Goal: Check status: Check status

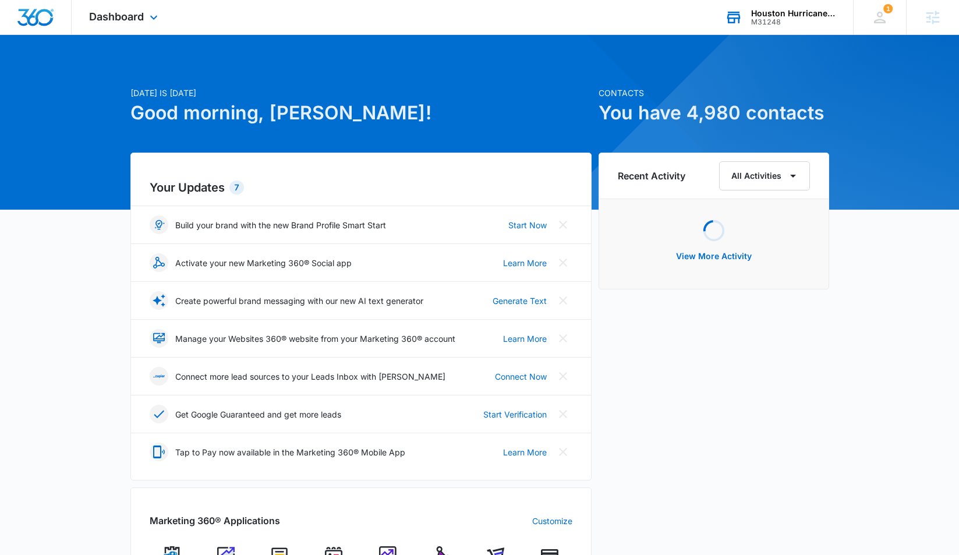
click at [793, 34] on div "Houston Hurricane & Security Products M31248 Your Accounts View All" at bounding box center [779, 17] width 145 height 34
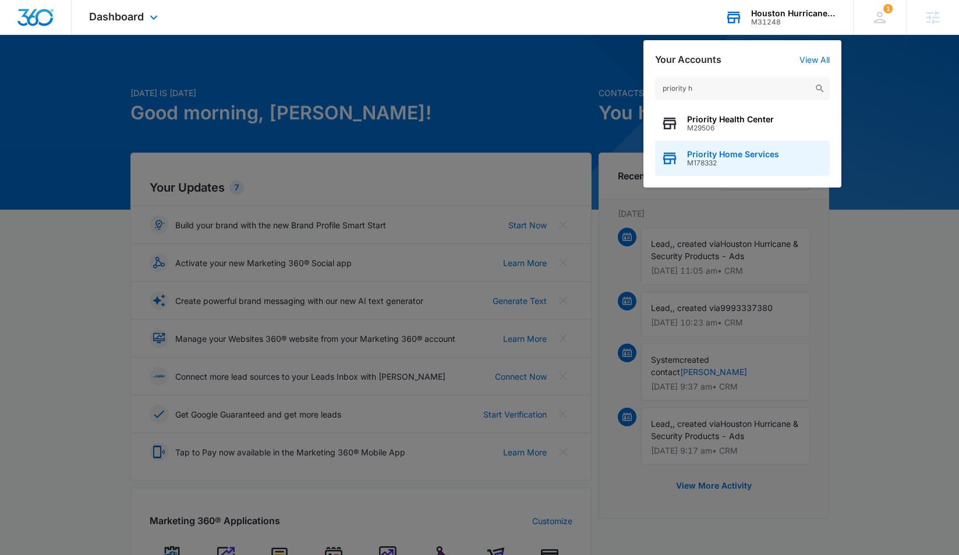
type input "priority h"
click at [733, 163] on span "M178332" at bounding box center [733, 163] width 92 height 8
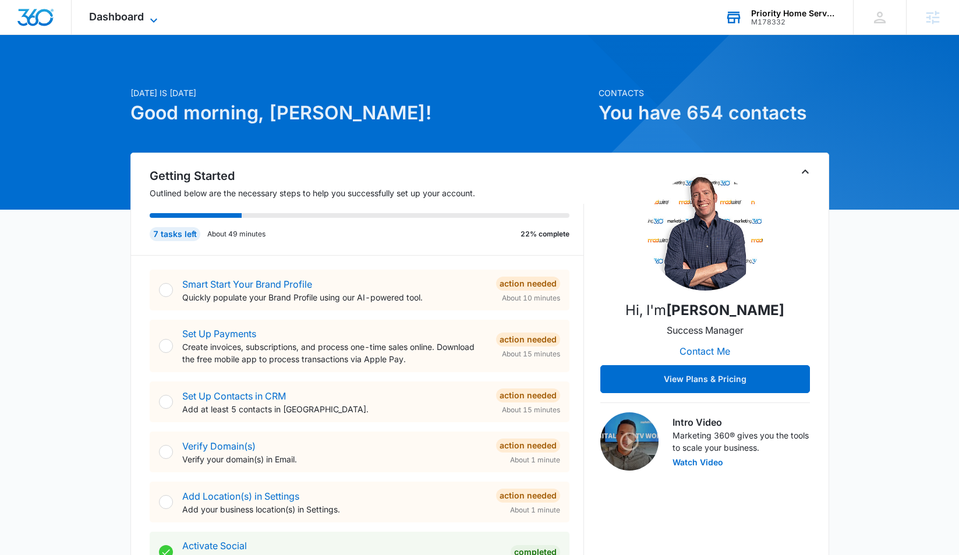
click at [125, 17] on span "Dashboard" at bounding box center [116, 16] width 55 height 12
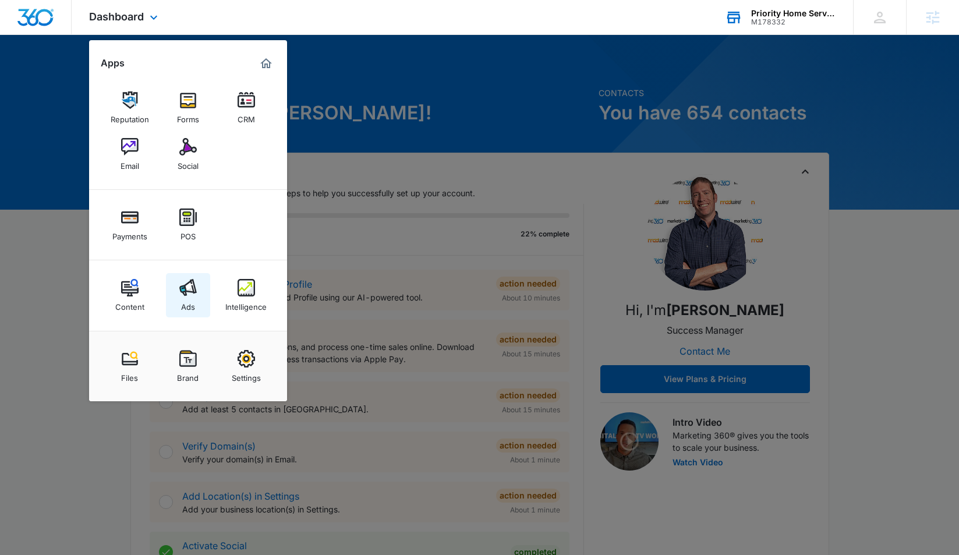
click at [192, 302] on div "Ads" at bounding box center [188, 303] width 14 height 15
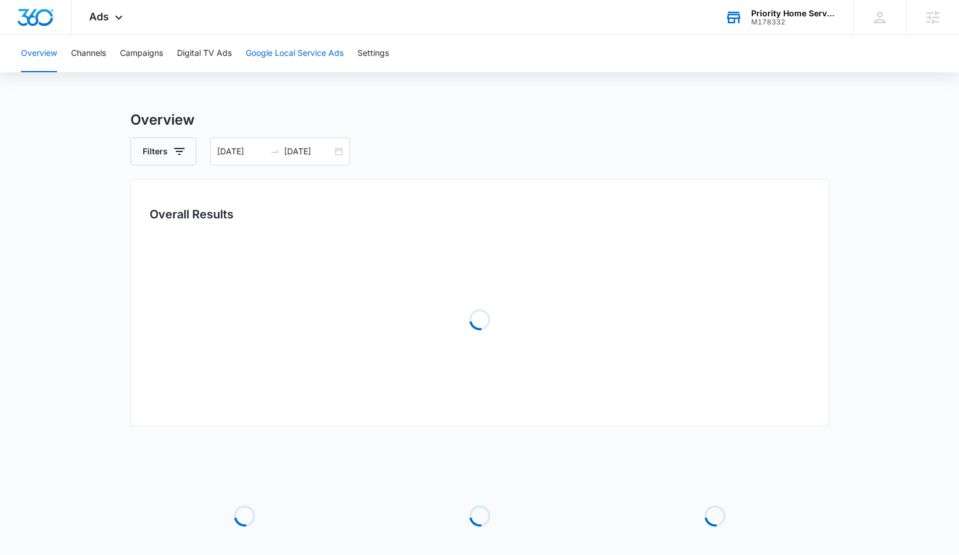
click at [267, 49] on button "Google Local Service Ads" at bounding box center [295, 53] width 98 height 37
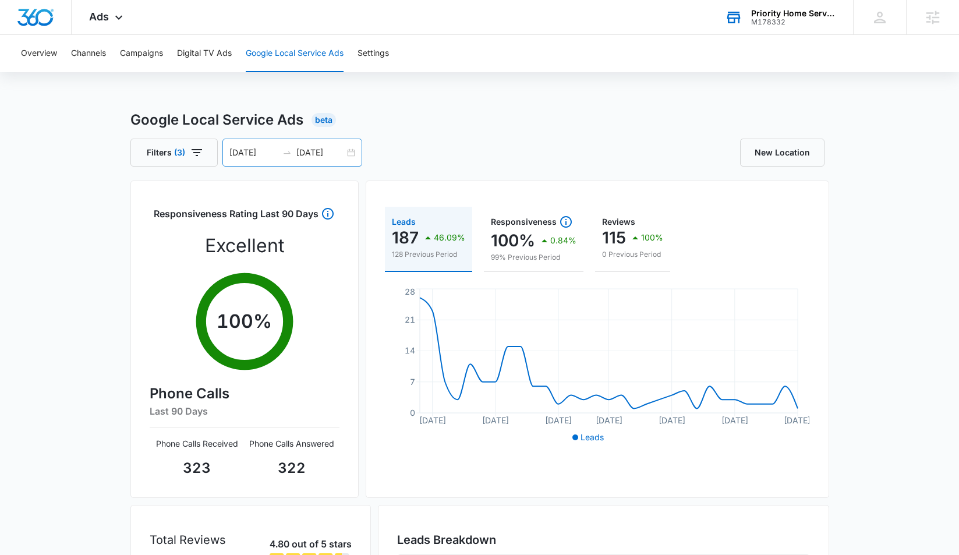
click at [273, 154] on input "[DATE]" at bounding box center [253, 152] width 48 height 13
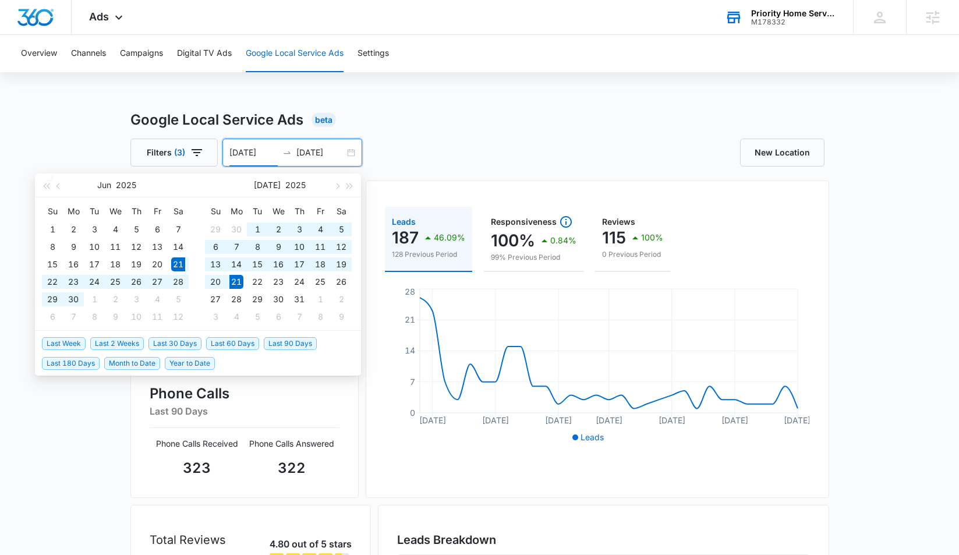
click at [324, 150] on input "[DATE]" at bounding box center [320, 152] width 48 height 13
click at [336, 189] on button "button" at bounding box center [336, 184] width 13 height 23
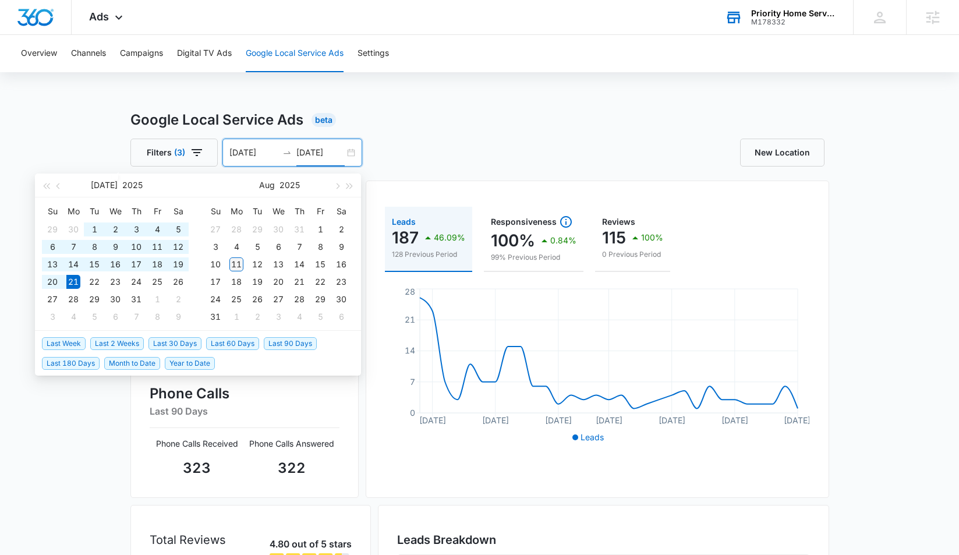
type input "[DATE]"
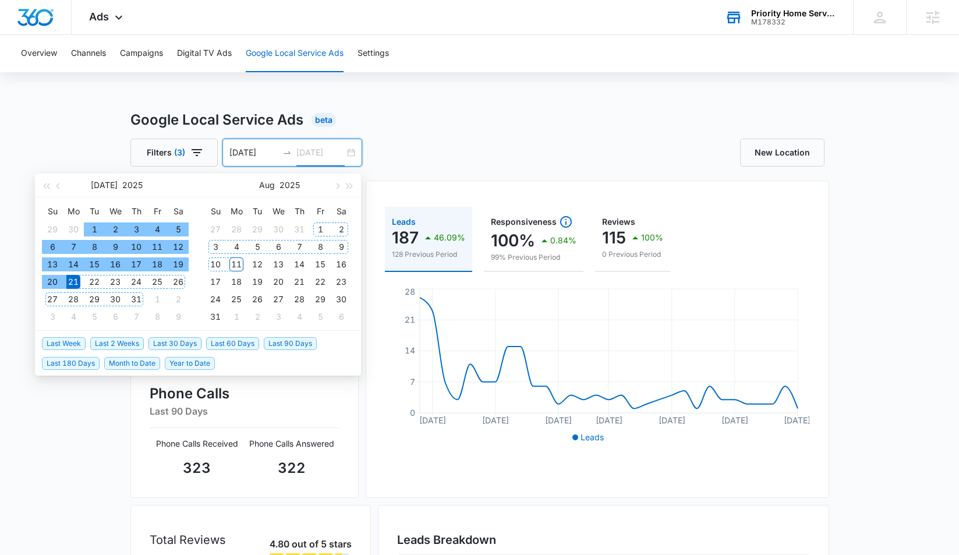
click at [236, 263] on div "11" at bounding box center [236, 264] width 14 height 14
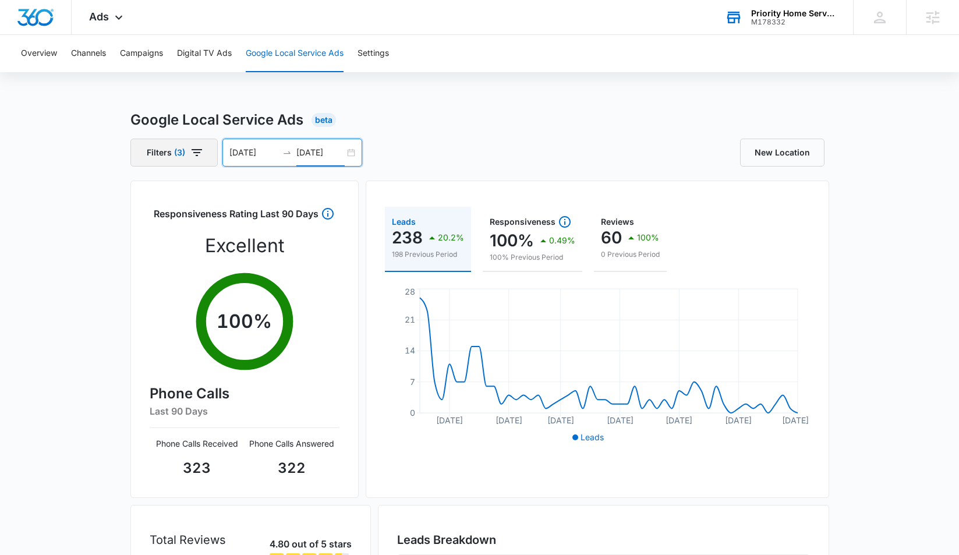
click at [205, 156] on button "Filters (3)" at bounding box center [173, 153] width 87 height 28
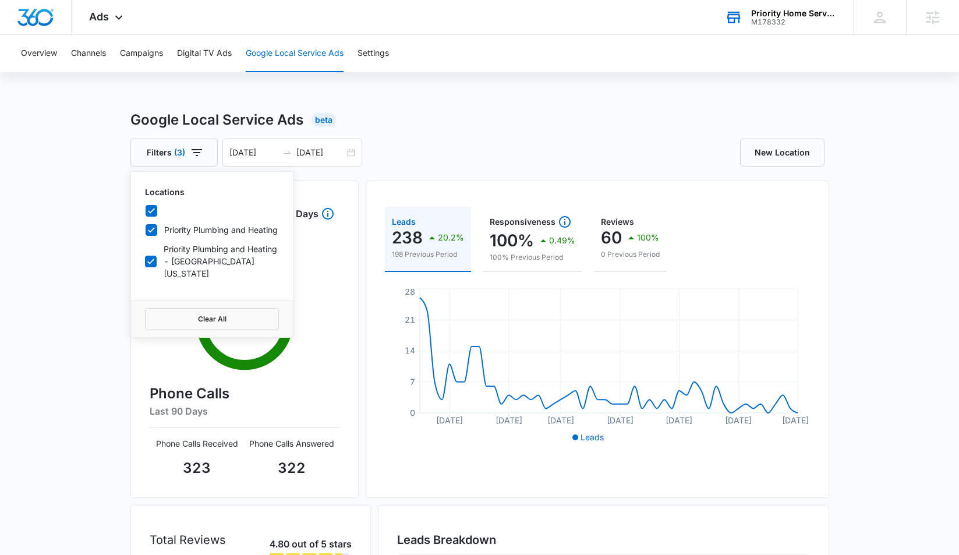
click at [154, 230] on icon at bounding box center [151, 230] width 10 height 10
click at [145, 230] on input "Priority Plumbing and Heating" at bounding box center [145, 229] width 1 height 1
checkbox input "false"
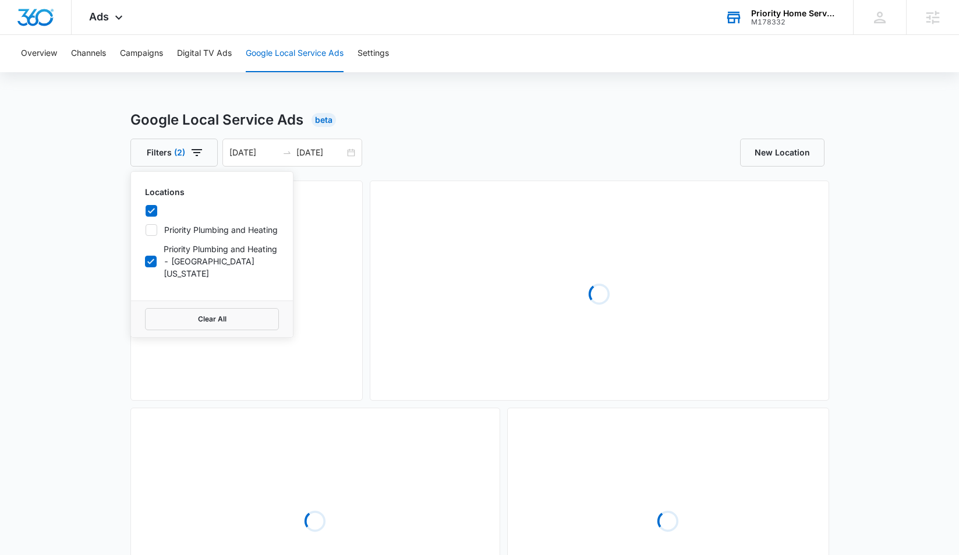
click at [153, 256] on icon at bounding box center [150, 261] width 10 height 10
click at [145, 261] on input "Priority Plumbing and Heating - [GEOGRAPHIC_DATA][US_STATE]" at bounding box center [145, 261] width 0 height 1
checkbox input "false"
click at [98, 243] on div "Google Local Service Ads Beta Filters (1) Locations Priority Plumbing and Heati…" at bounding box center [479, 389] width 959 height 560
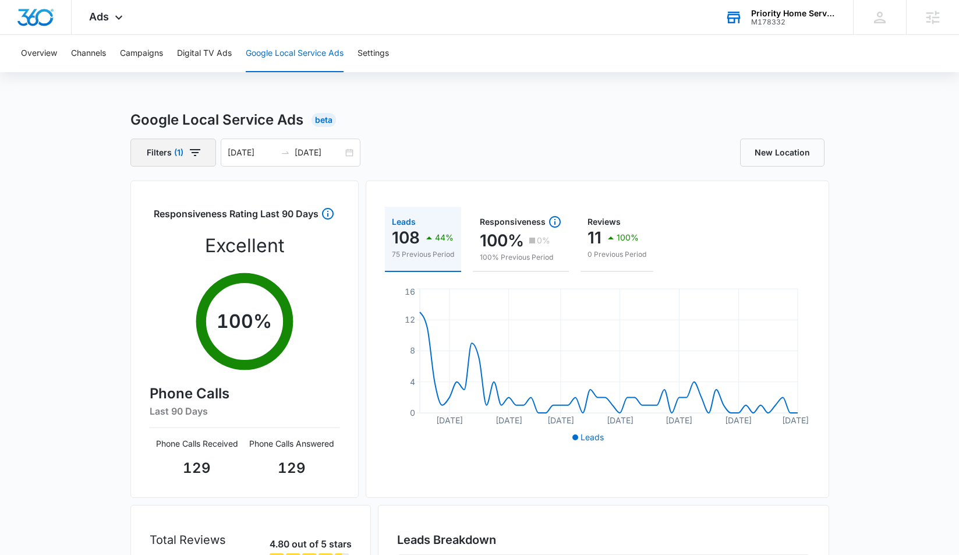
click at [203, 154] on button "Filters (1)" at bounding box center [173, 153] width 86 height 28
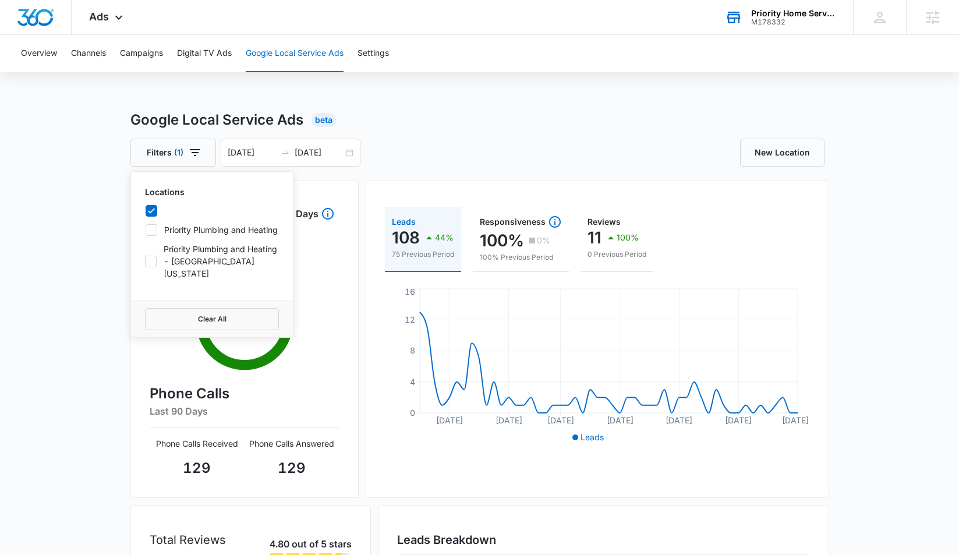
click at [153, 210] on icon at bounding box center [151, 210] width 7 height 5
click at [145, 211] on input "checkbox" at bounding box center [145, 211] width 1 height 1
checkbox input "false"
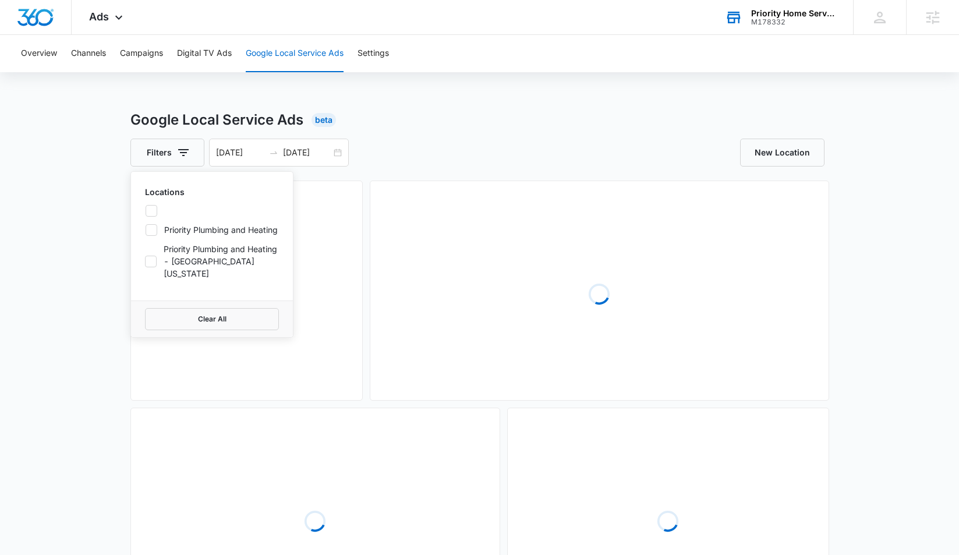
click at [152, 227] on icon at bounding box center [151, 230] width 10 height 10
click at [145, 229] on input "Priority Plumbing and Heating" at bounding box center [145, 229] width 1 height 1
checkbox input "true"
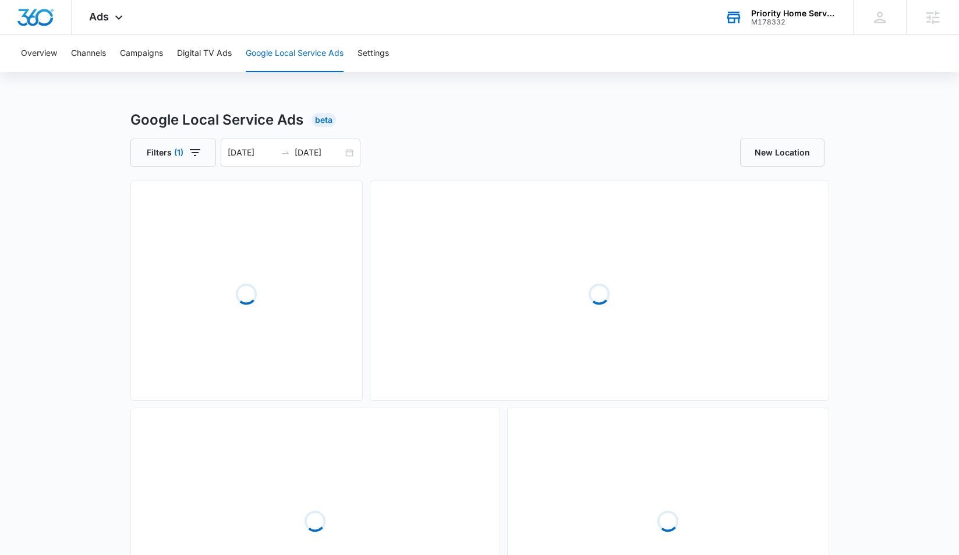
click at [95, 236] on div "Google Local Service Ads Beta Filters (1) [DATE] [DATE] [DATE] Su Mo Tu We Th F…" at bounding box center [479, 389] width 959 height 560
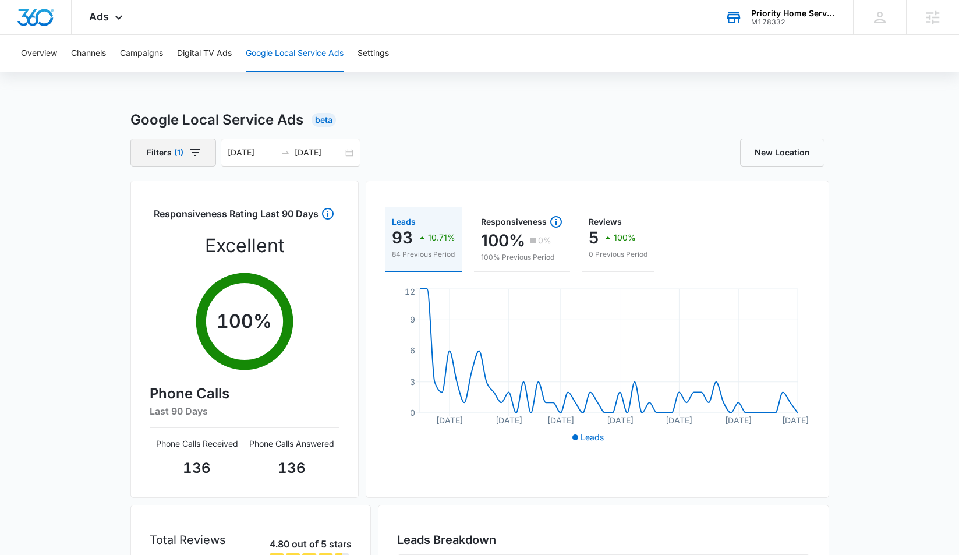
click at [180, 148] on span "(1)" at bounding box center [178, 152] width 9 height 8
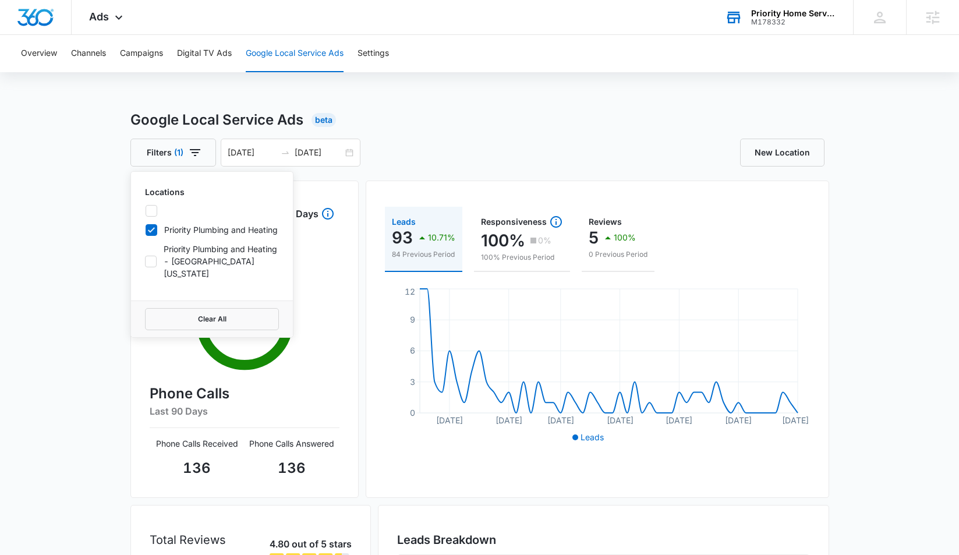
click at [151, 230] on icon at bounding box center [151, 229] width 7 height 5
click at [145, 230] on input "Priority Plumbing and Heating" at bounding box center [145, 229] width 1 height 1
checkbox input "false"
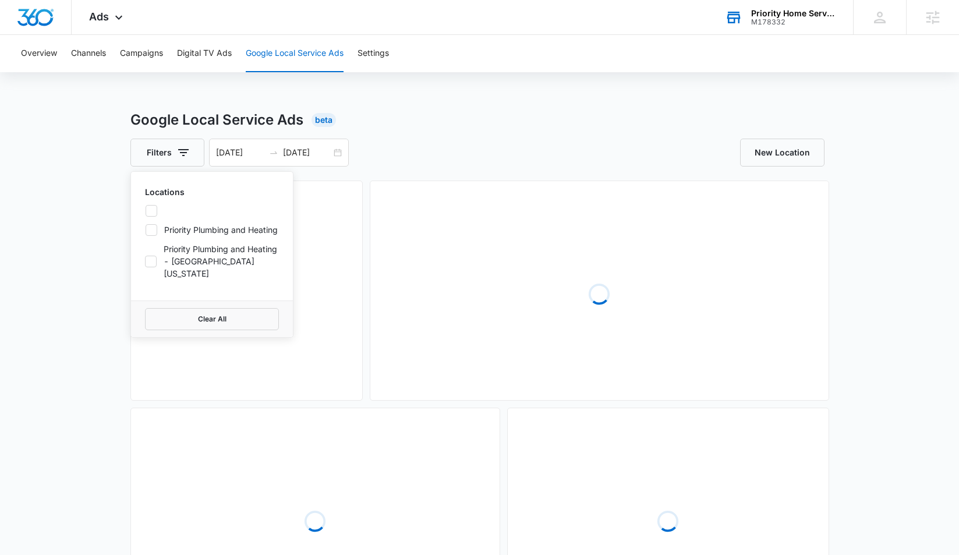
click at [151, 256] on icon at bounding box center [150, 261] width 10 height 10
click at [145, 261] on input "Priority Plumbing and Heating - [GEOGRAPHIC_DATA][US_STATE]" at bounding box center [145, 261] width 0 height 1
checkbox input "true"
click at [97, 237] on div "Google Local Service Ads Beta Filters (1) Locations Priority Plumbing and Heati…" at bounding box center [479, 389] width 959 height 560
